Goal: Task Accomplishment & Management: Use online tool/utility

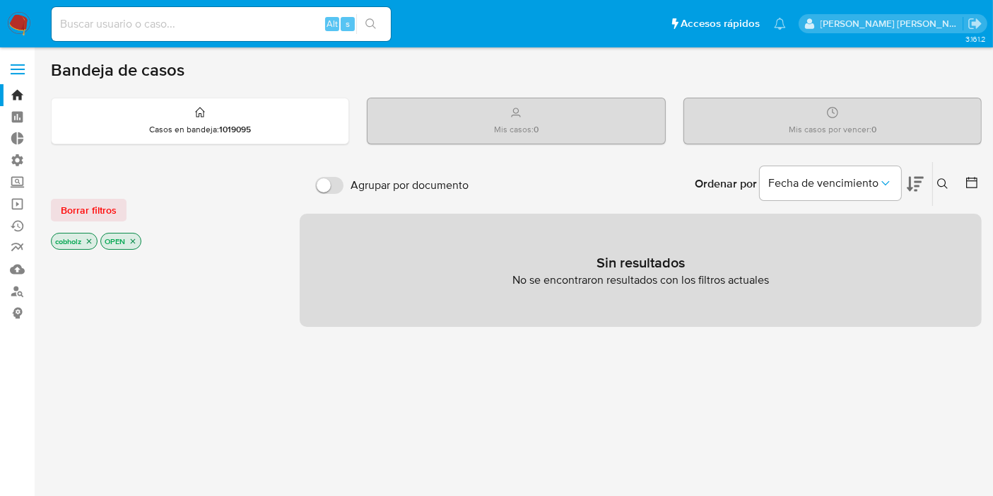
click at [234, 25] on input at bounding box center [221, 24] width 339 height 18
paste input "TNGAlnZNYxHeZg8ic541QErR"
type input "TNGAlnZNYxHeZg8ic541QErR"
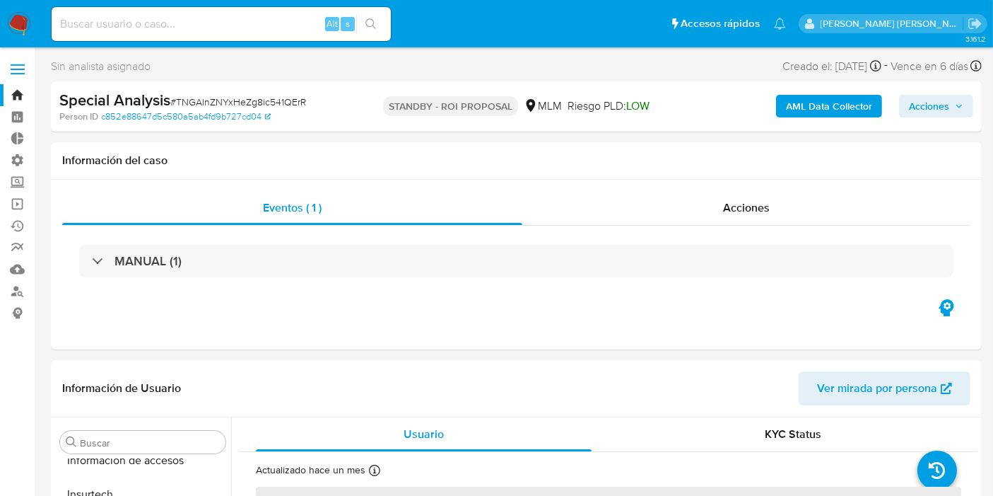
scroll to position [665, 0]
select select "10"
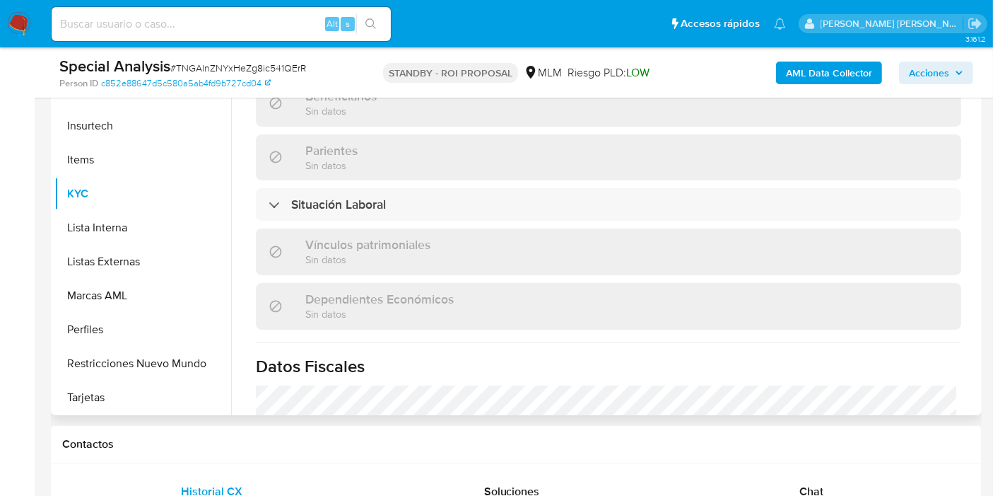
scroll to position [707, 0]
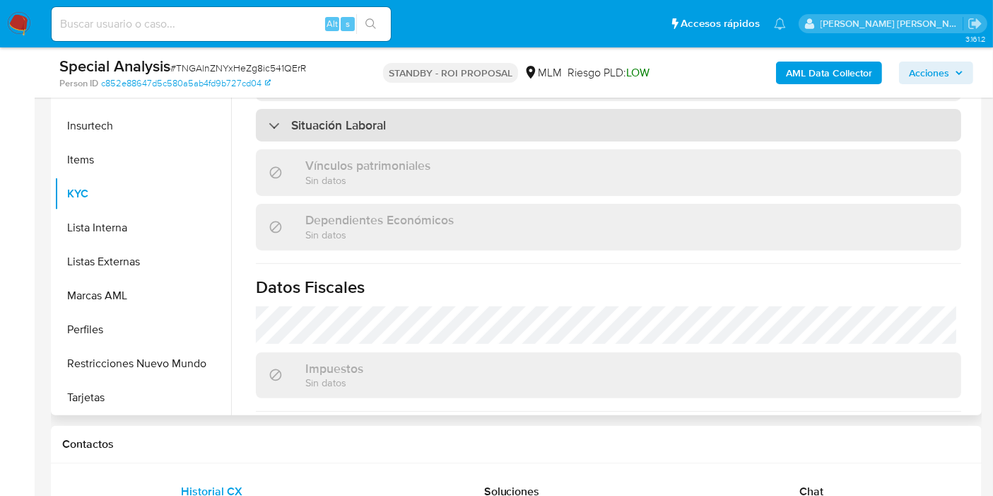
click at [279, 117] on div "Situación Laboral" at bounding box center [327, 125] width 117 height 16
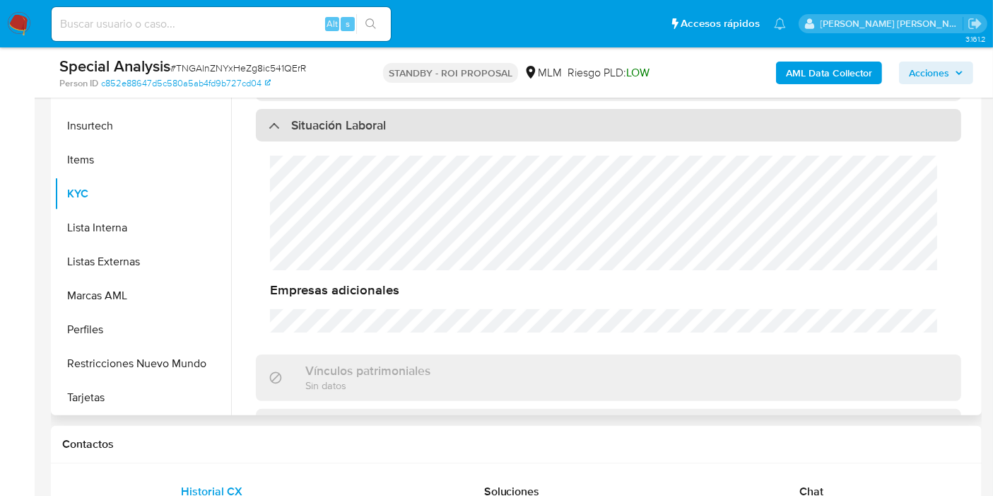
click at [279, 117] on div "Situación Laboral" at bounding box center [327, 125] width 117 height 16
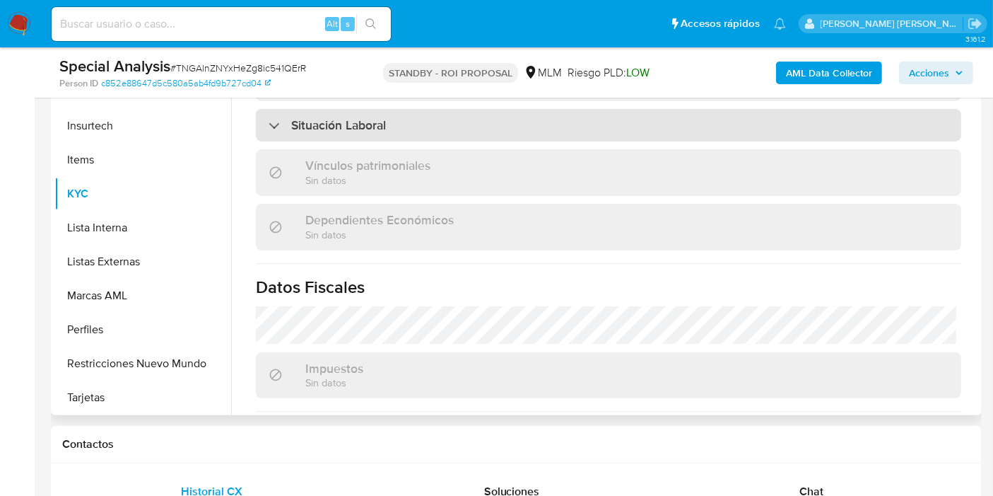
click at [279, 117] on div "Situación Laboral" at bounding box center [327, 125] width 117 height 16
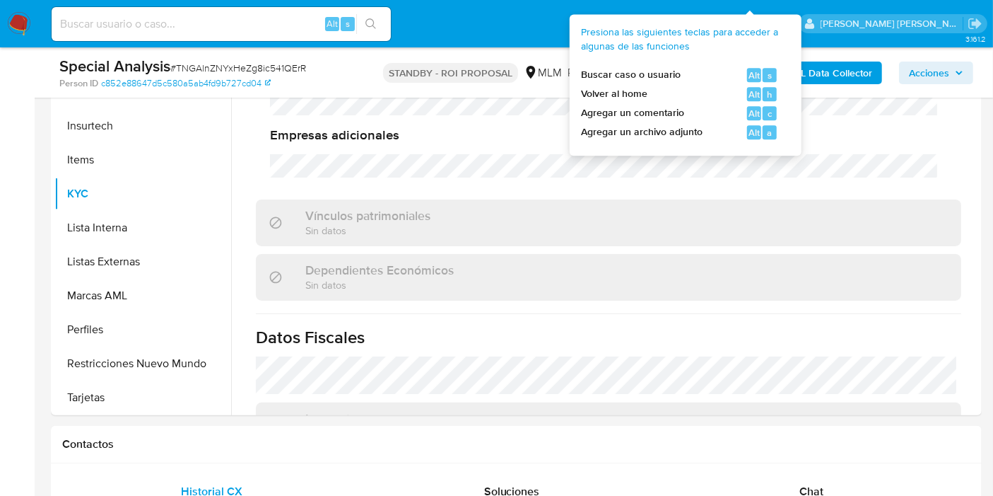
scroll to position [0, 0]
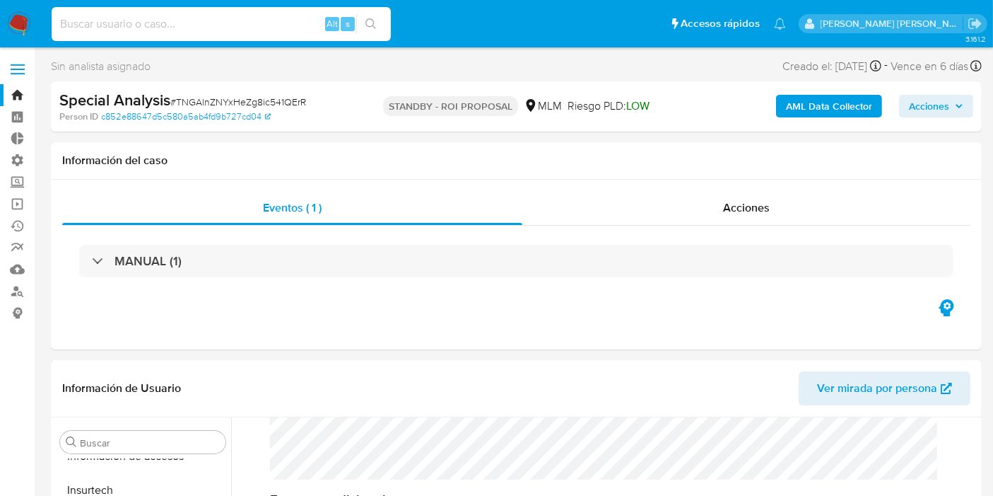
click at [210, 33] on input at bounding box center [221, 24] width 339 height 18
paste input "TNGAlnZNYxHeZg8ic541QErR"
type input "TNGAlnZNYxHeZg8ic541QErR"
click at [325, 129] on div "Special Analysis # TNGAlnZNYxHeZg8ic541QErR Person ID c852e88647d5c580a5ab4fd9b…" at bounding box center [516, 106] width 931 height 50
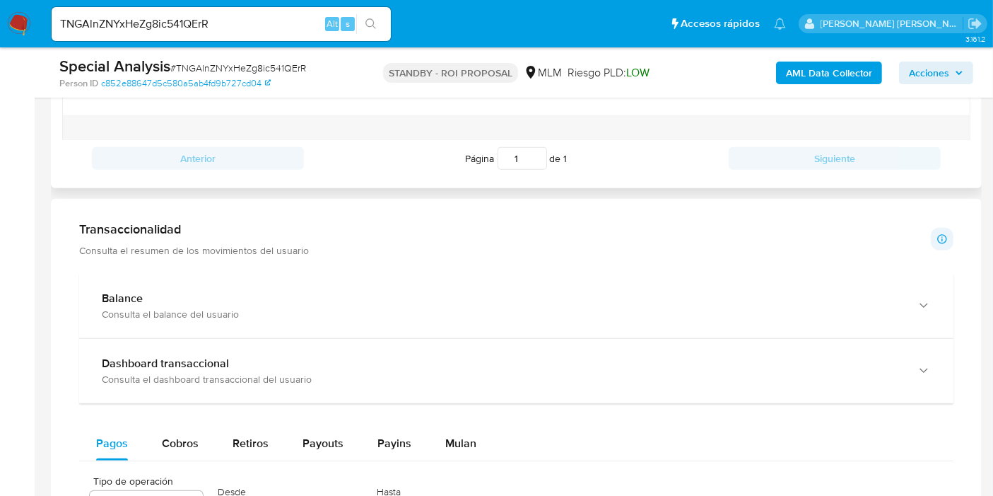
scroll to position [1021, 0]
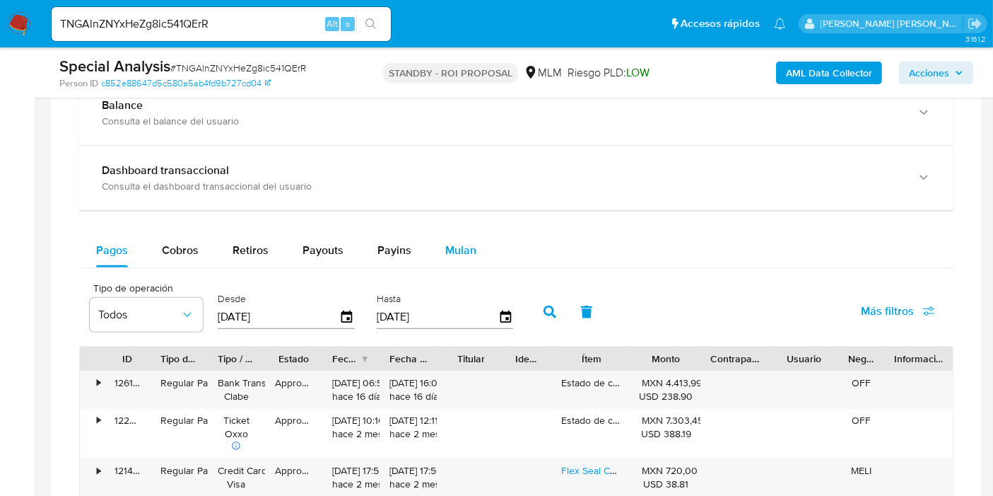
click at [440, 244] on button "Mulan" at bounding box center [460, 250] width 65 height 34
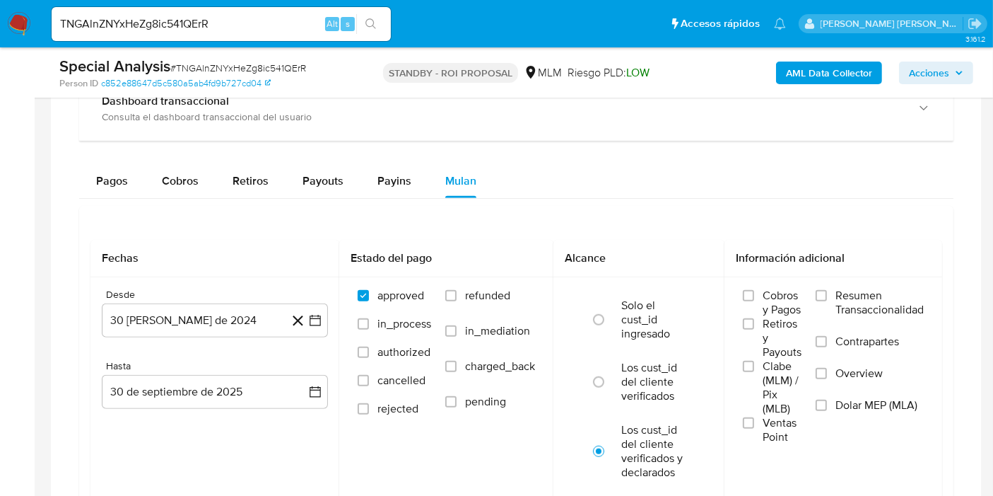
scroll to position [1178, 0]
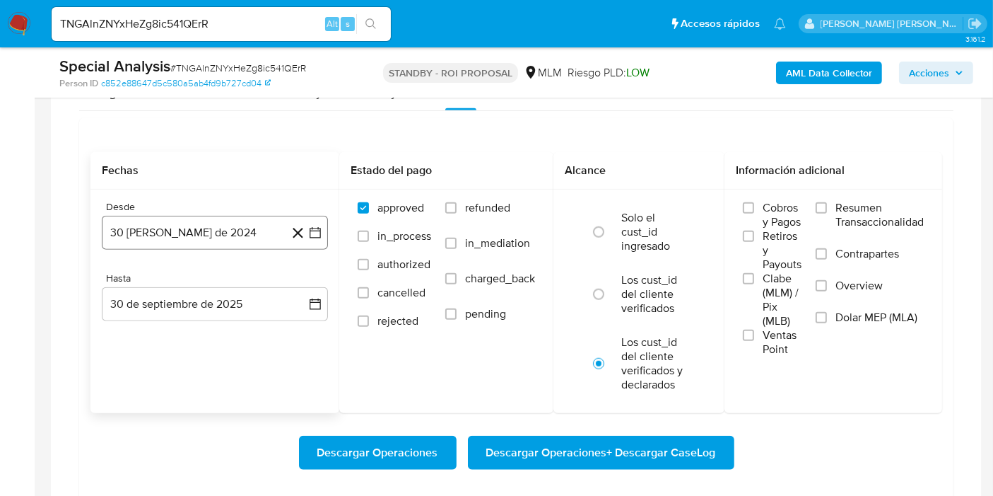
click at [210, 222] on button "30 [PERSON_NAME] de 2024" at bounding box center [215, 233] width 226 height 34
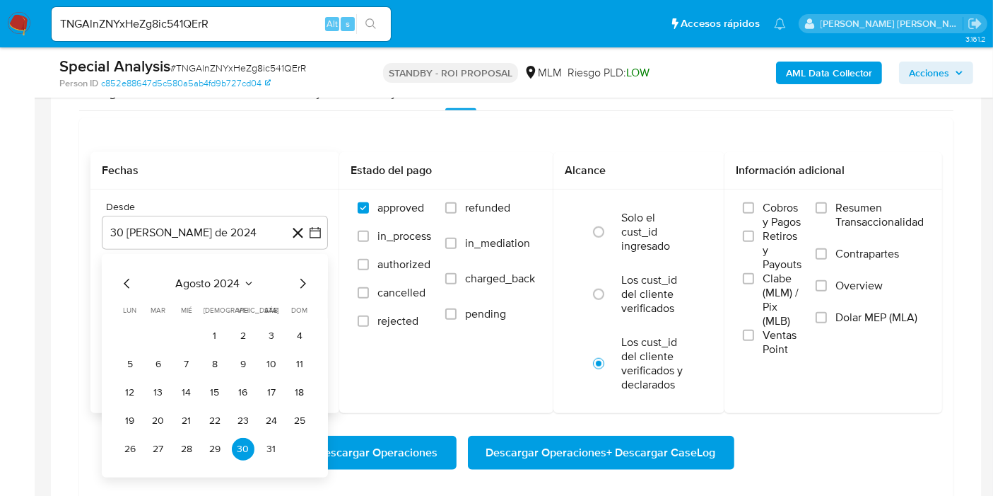
click at [236, 284] on span "agosto 2024" at bounding box center [208, 283] width 64 height 14
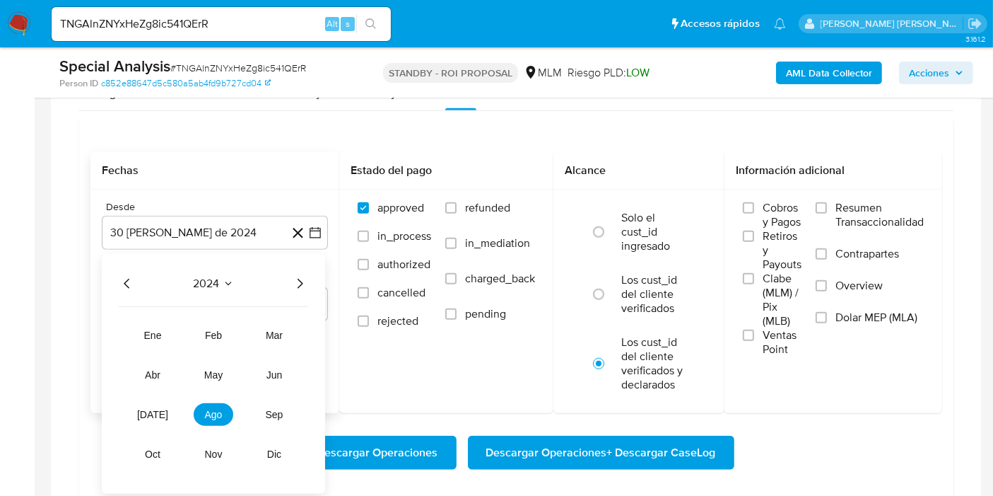
click at [304, 286] on icon "Año siguiente" at bounding box center [299, 283] width 17 height 17
click at [158, 373] on span "abr" at bounding box center [153, 374] width 16 height 11
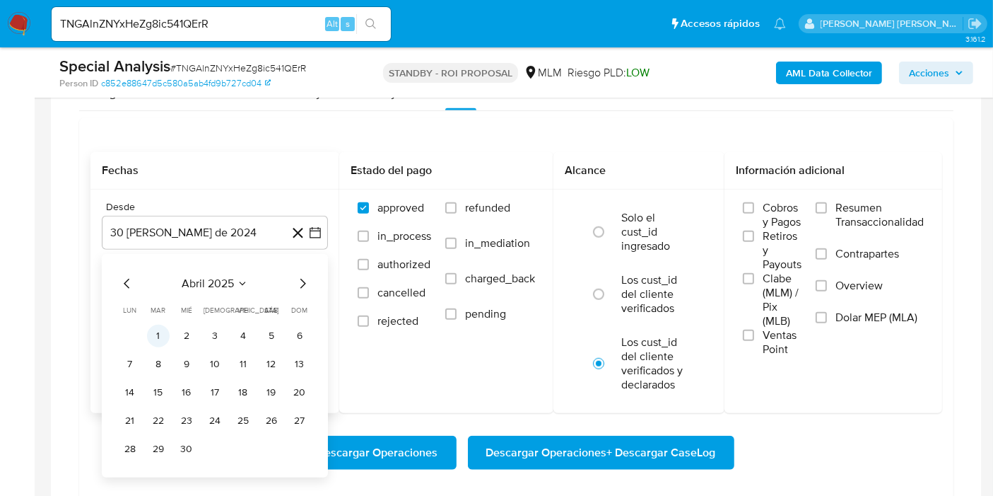
click at [156, 332] on button "1" at bounding box center [158, 336] width 23 height 23
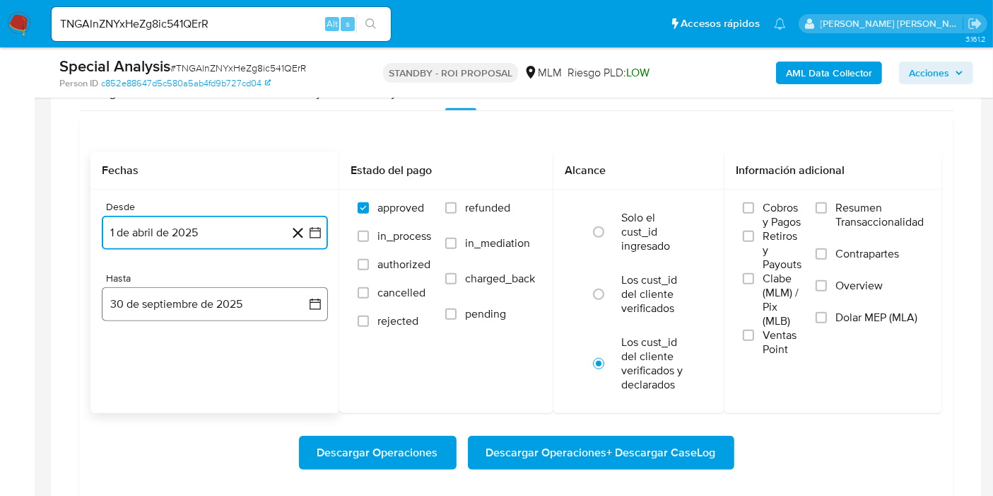
click at [168, 306] on button "30 de septiembre de 2025" at bounding box center [215, 304] width 226 height 34
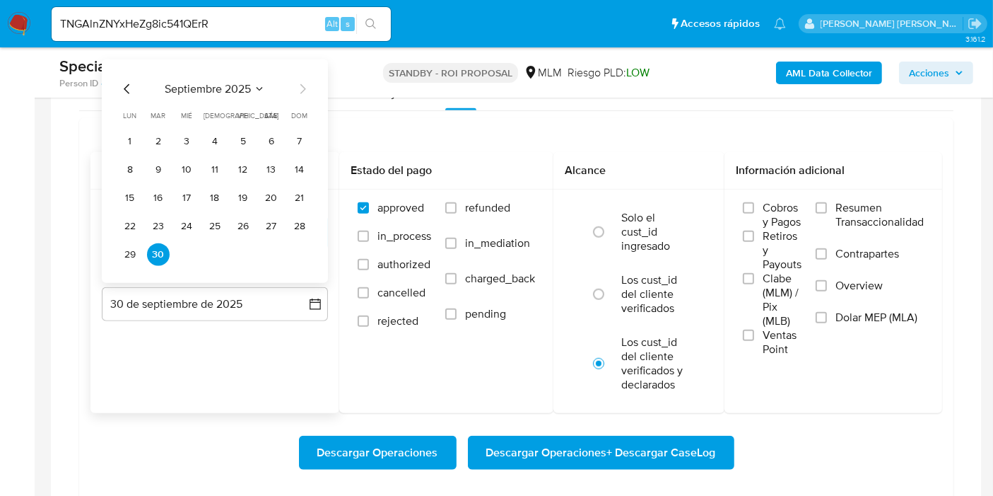
click at [187, 88] on span "septiembre 2025" at bounding box center [208, 89] width 86 height 14
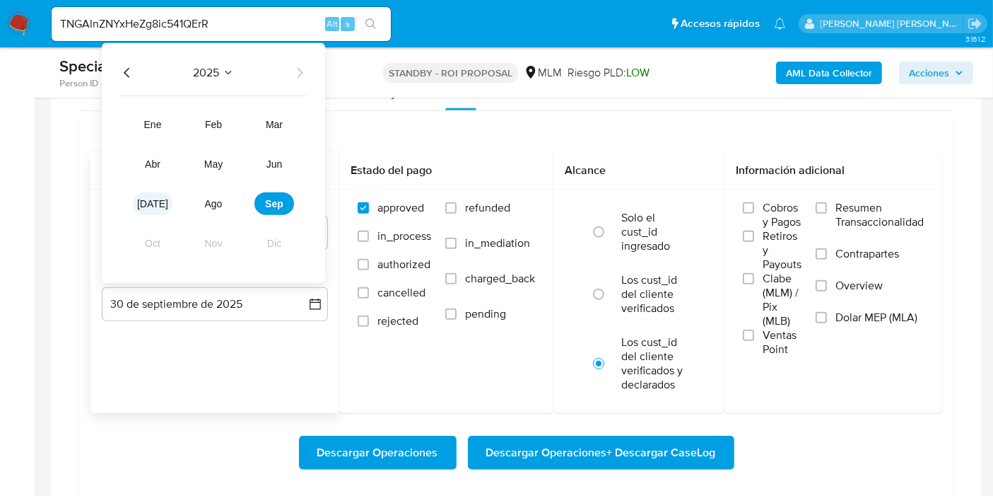
click at [163, 202] on button "[DATE]" at bounding box center [153, 203] width 40 height 23
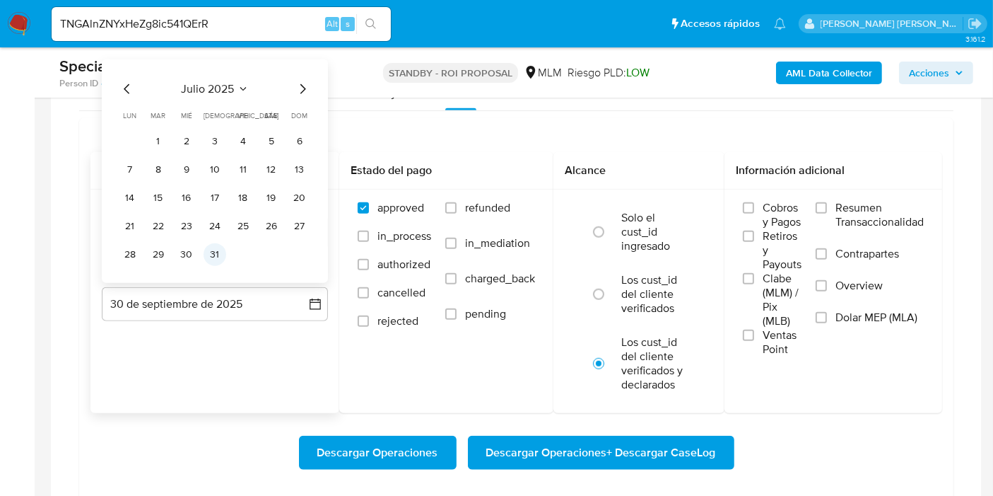
click at [206, 248] on button "31" at bounding box center [215, 254] width 23 height 23
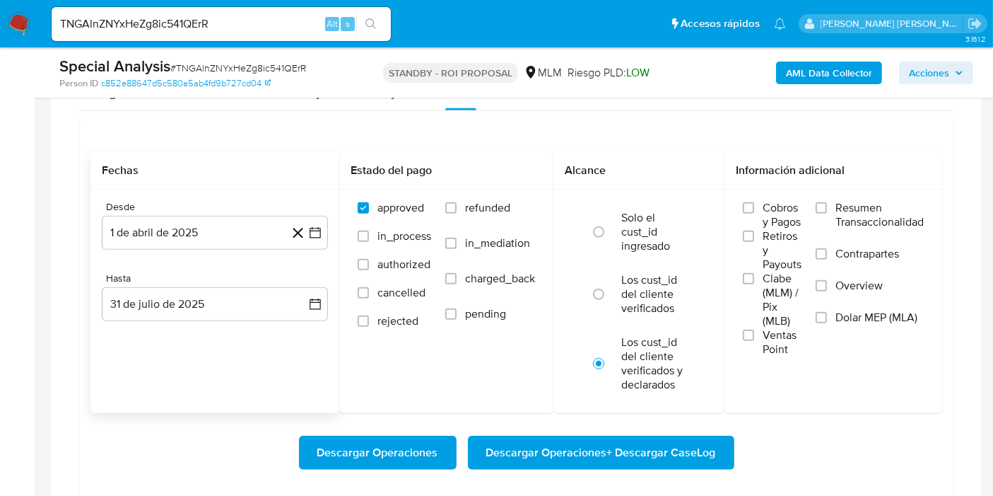
click at [233, 350] on div "Desde 1 de abril de 2025 [DATE] Hasta 31 de [PERSON_NAME] de 2025 [DATE]" at bounding box center [214, 271] width 249 height 165
click at [382, 455] on span "Descargar Operaciones" at bounding box center [377, 452] width 121 height 31
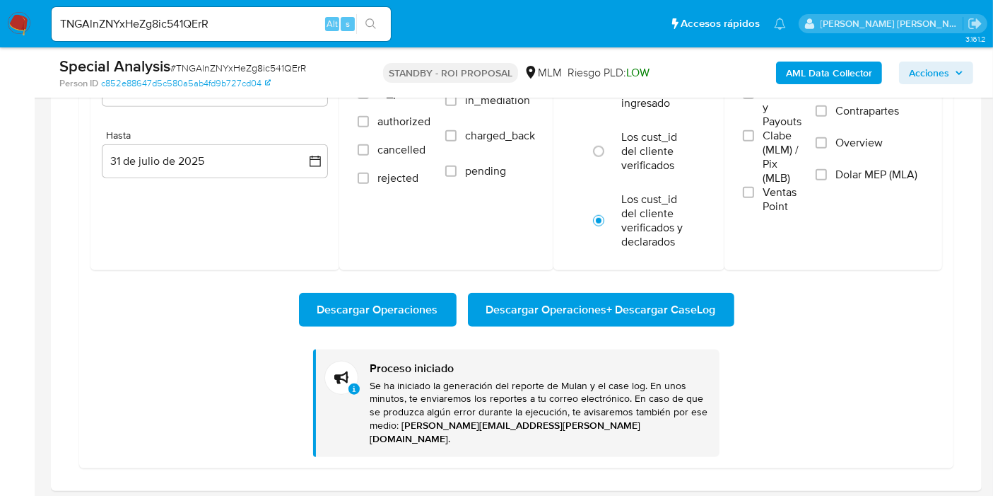
scroll to position [1335, 0]
